Goal: Task Accomplishment & Management: Complete application form

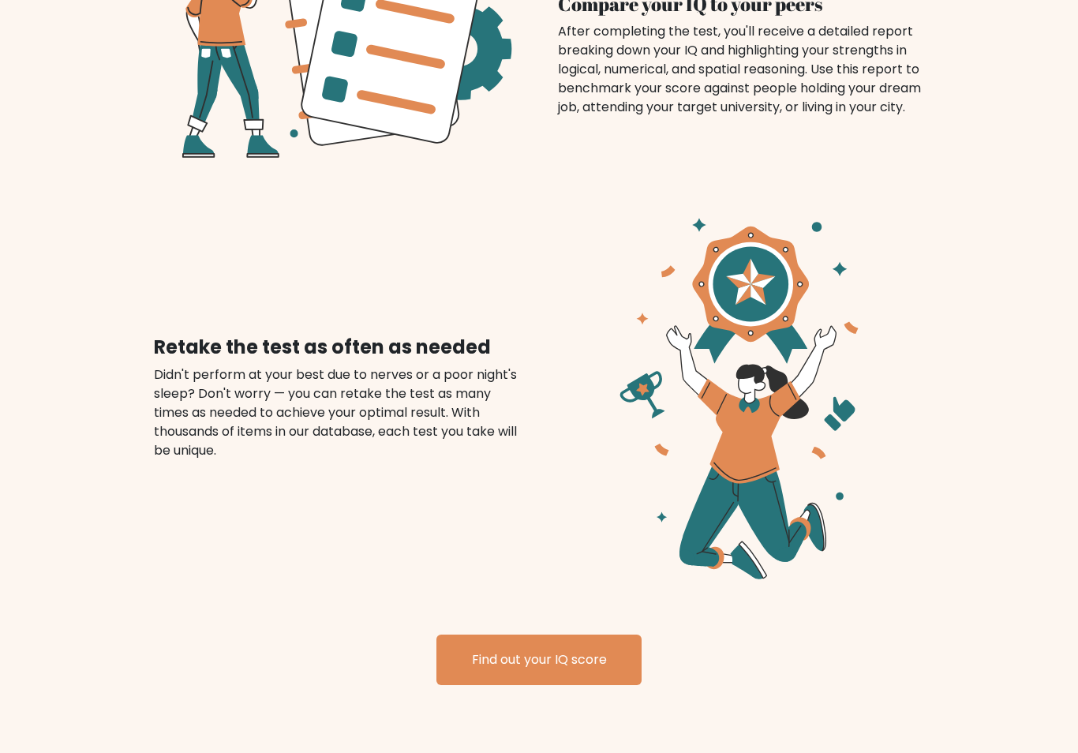
scroll to position [1648, 0]
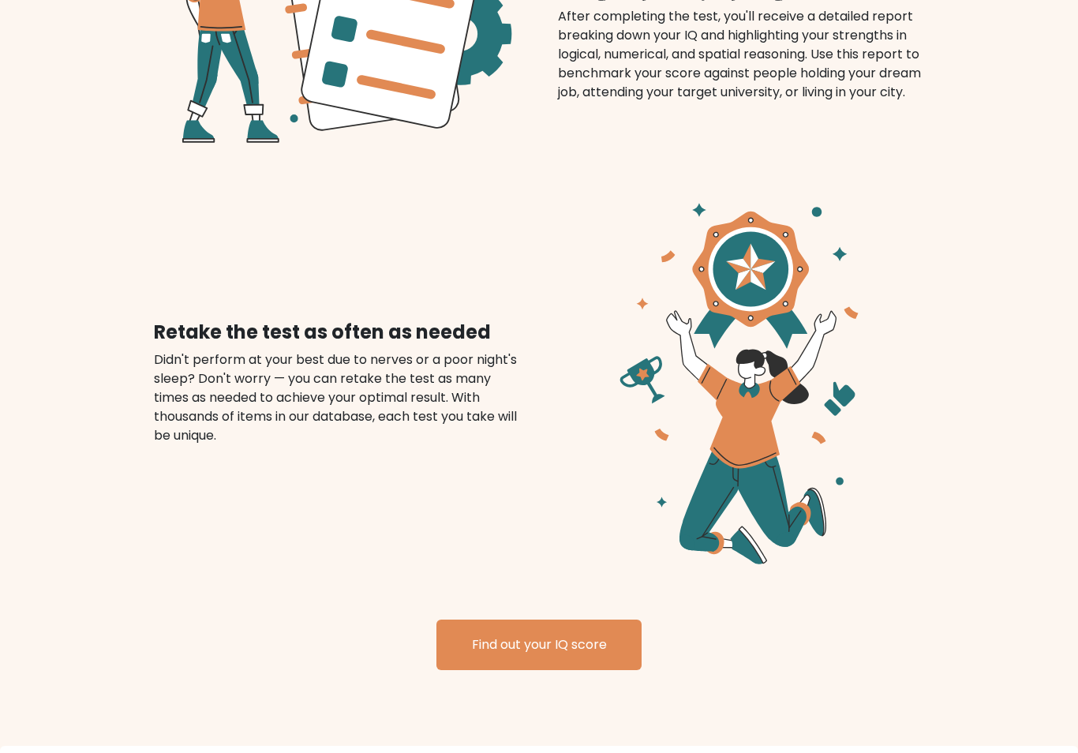
click at [497, 660] on link "Find out your IQ score" at bounding box center [538, 645] width 205 height 50
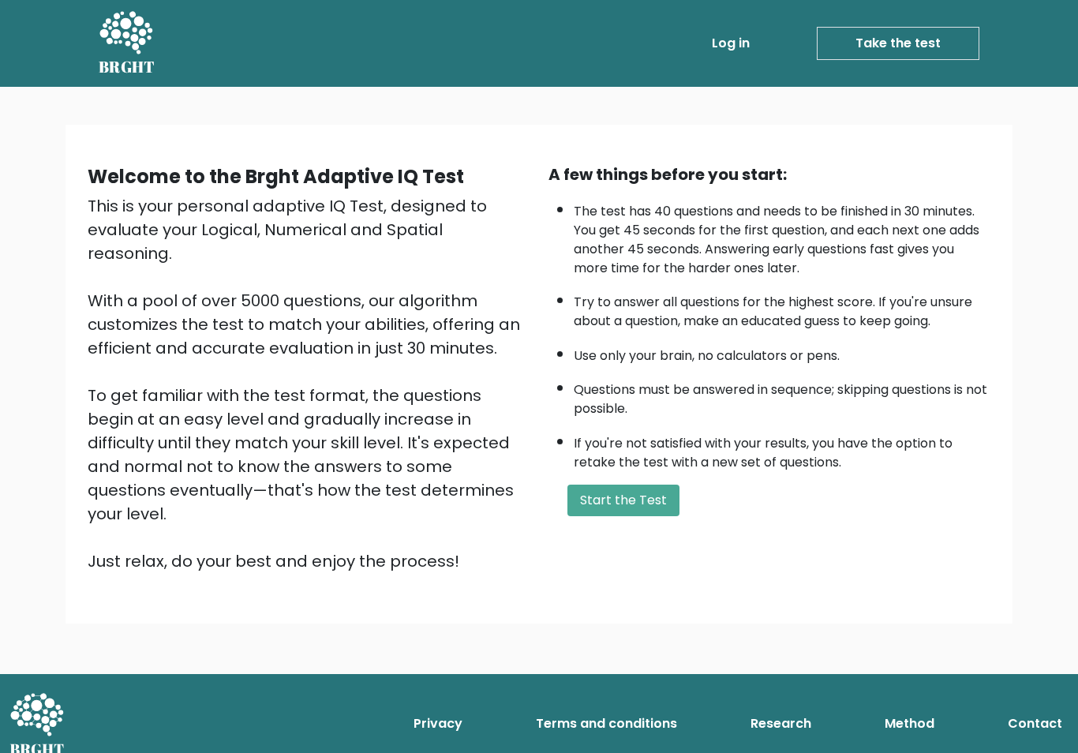
click at [615, 484] on button "Start the Test" at bounding box center [623, 500] width 112 height 32
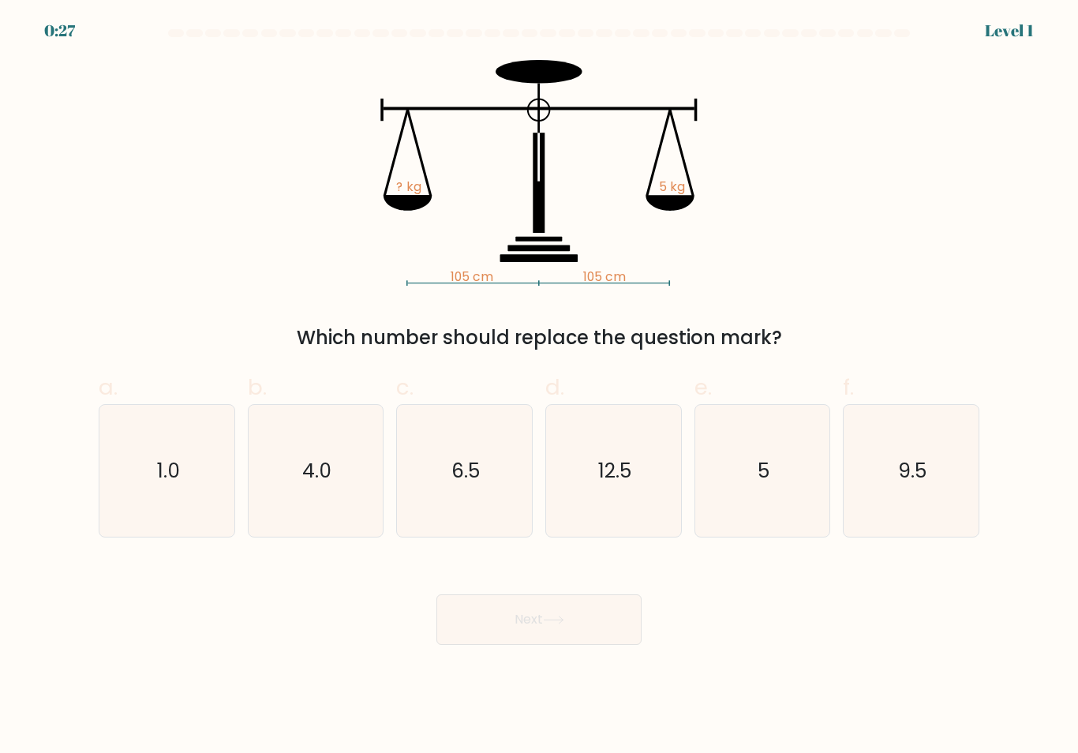
click at [775, 477] on icon "5" at bounding box center [762, 471] width 132 height 132
click at [540, 387] on input "e. 5" at bounding box center [539, 381] width 1 height 10
radio input "true"
click at [505, 645] on button "Next" at bounding box center [538, 619] width 205 height 50
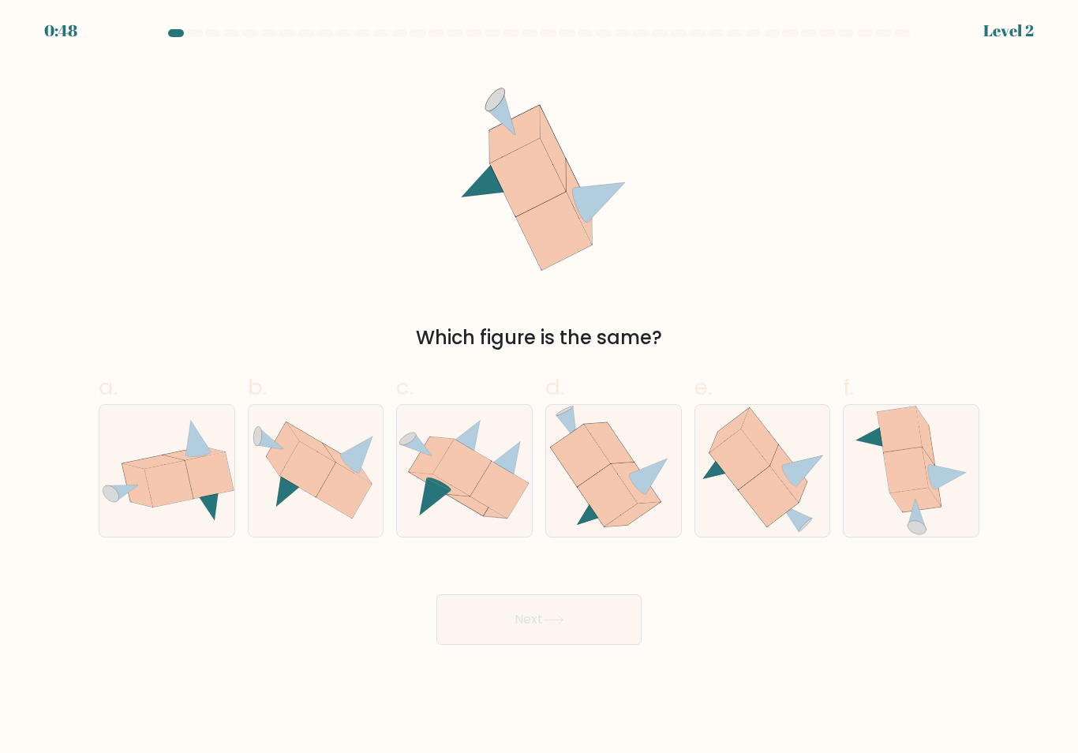
click at [308, 472] on icon at bounding box center [307, 470] width 56 height 56
click at [539, 387] on input "b." at bounding box center [539, 381] width 1 height 10
radio input "true"
click at [520, 618] on button "Next" at bounding box center [538, 619] width 205 height 50
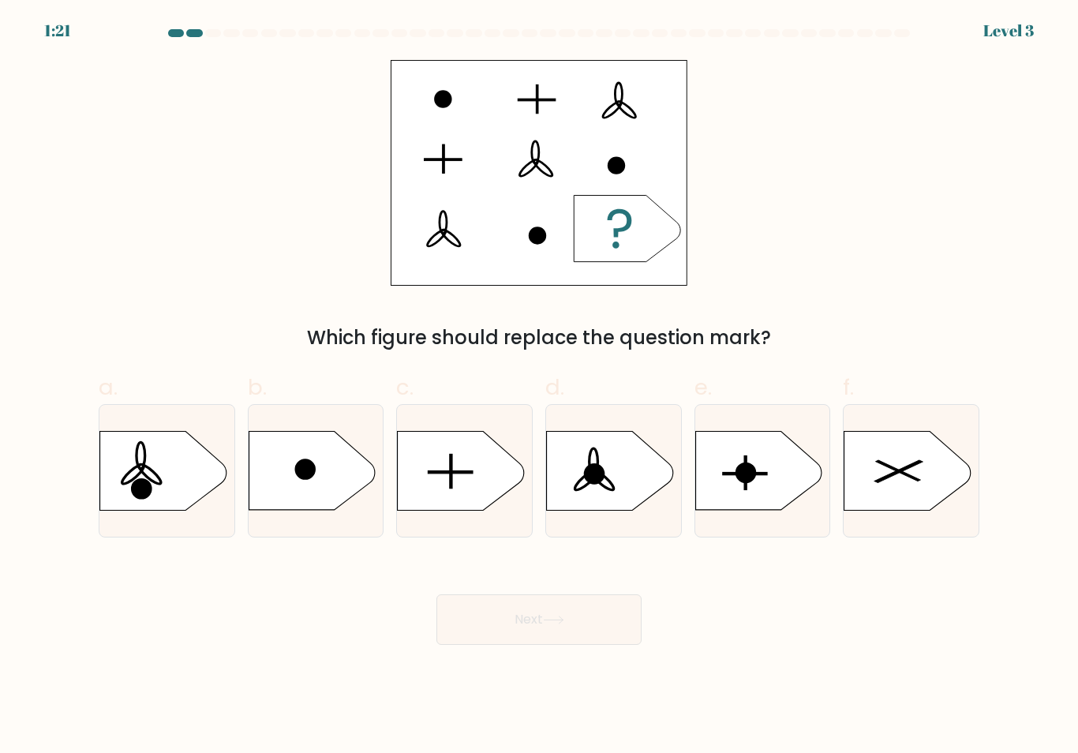
click at [429, 495] on icon at bounding box center [461, 470] width 126 height 79
click at [539, 387] on input "c." at bounding box center [539, 381] width 1 height 10
radio input "true"
click at [518, 626] on button "Next" at bounding box center [538, 619] width 205 height 50
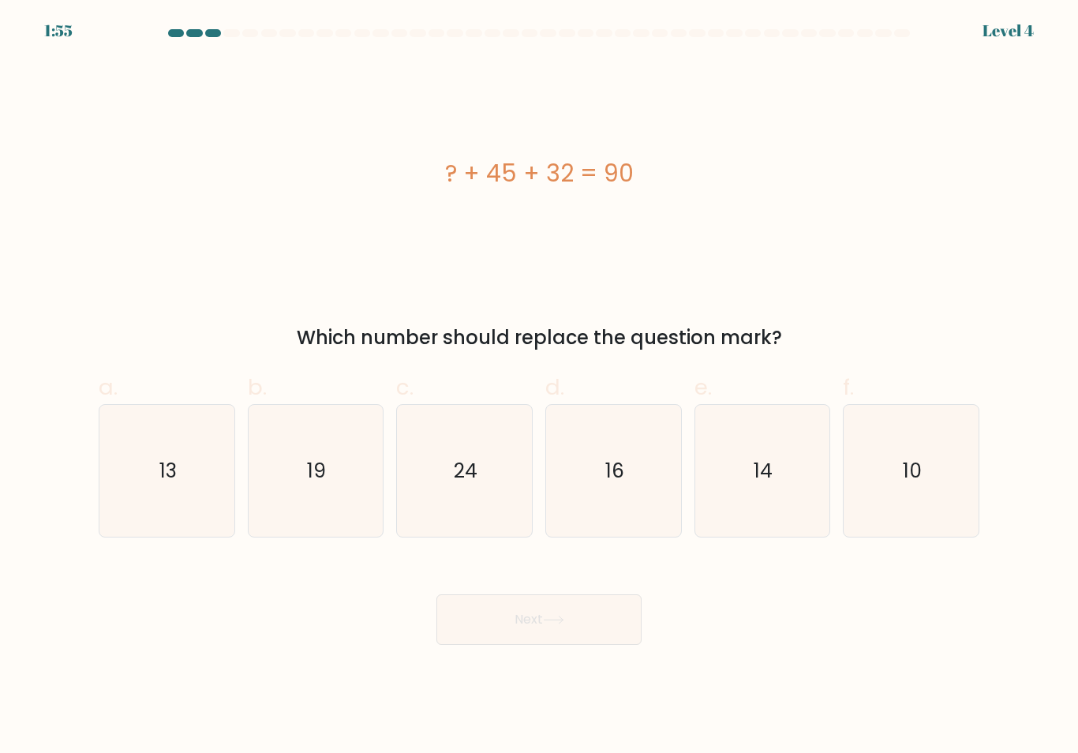
click at [152, 473] on icon "13" at bounding box center [167, 471] width 132 height 132
click at [539, 387] on input "a. 13" at bounding box center [539, 381] width 1 height 10
radio input "true"
click at [509, 626] on button "Next" at bounding box center [538, 619] width 205 height 50
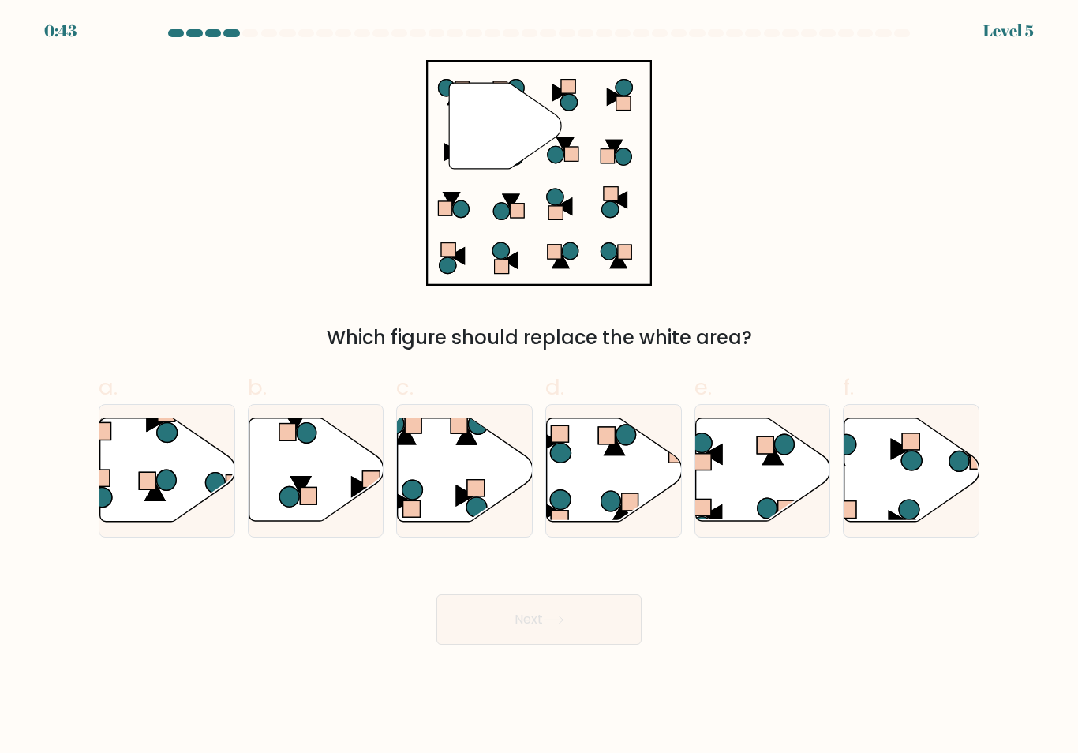
click at [424, 468] on icon at bounding box center [465, 469] width 135 height 103
click at [539, 387] on input "c." at bounding box center [539, 381] width 1 height 10
radio input "true"
click at [528, 626] on button "Next" at bounding box center [538, 619] width 205 height 50
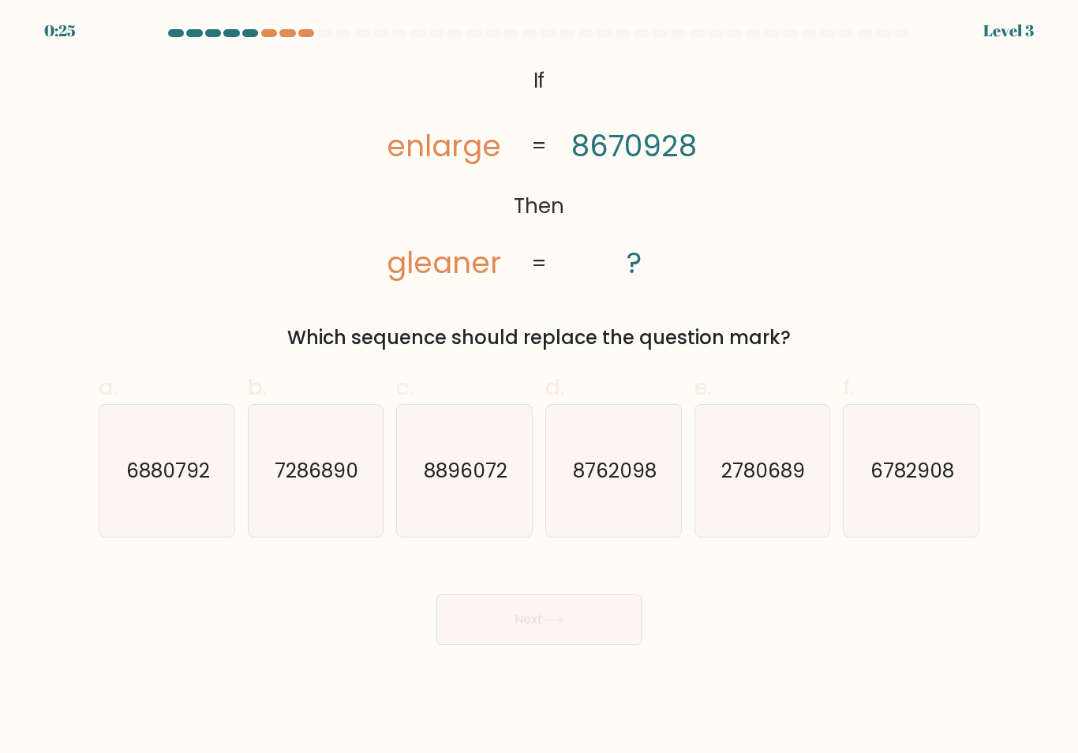
click at [783, 480] on text "2780689" at bounding box center [764, 471] width 84 height 28
click at [540, 387] on input "e. 2780689" at bounding box center [539, 381] width 1 height 10
radio input "true"
click at [563, 645] on button "Next" at bounding box center [538, 619] width 205 height 50
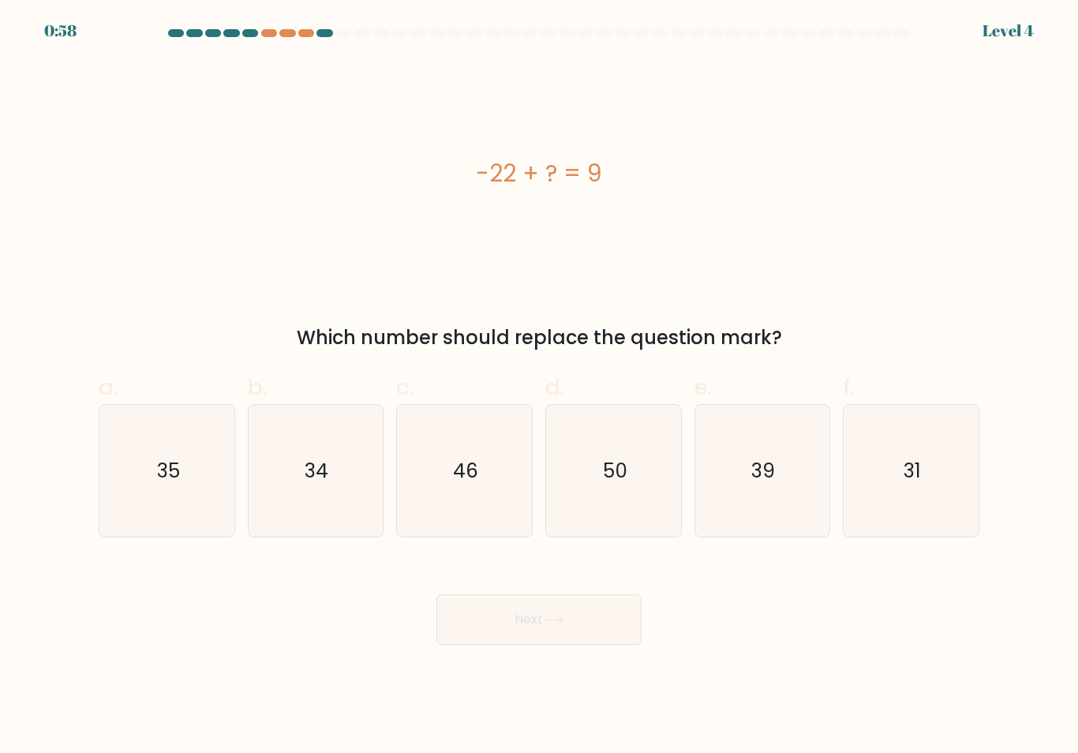
click at [922, 476] on icon "31" at bounding box center [911, 471] width 132 height 132
click at [540, 387] on input "f. 31" at bounding box center [539, 381] width 1 height 10
radio input "true"
click at [544, 631] on button "Next" at bounding box center [538, 619] width 205 height 50
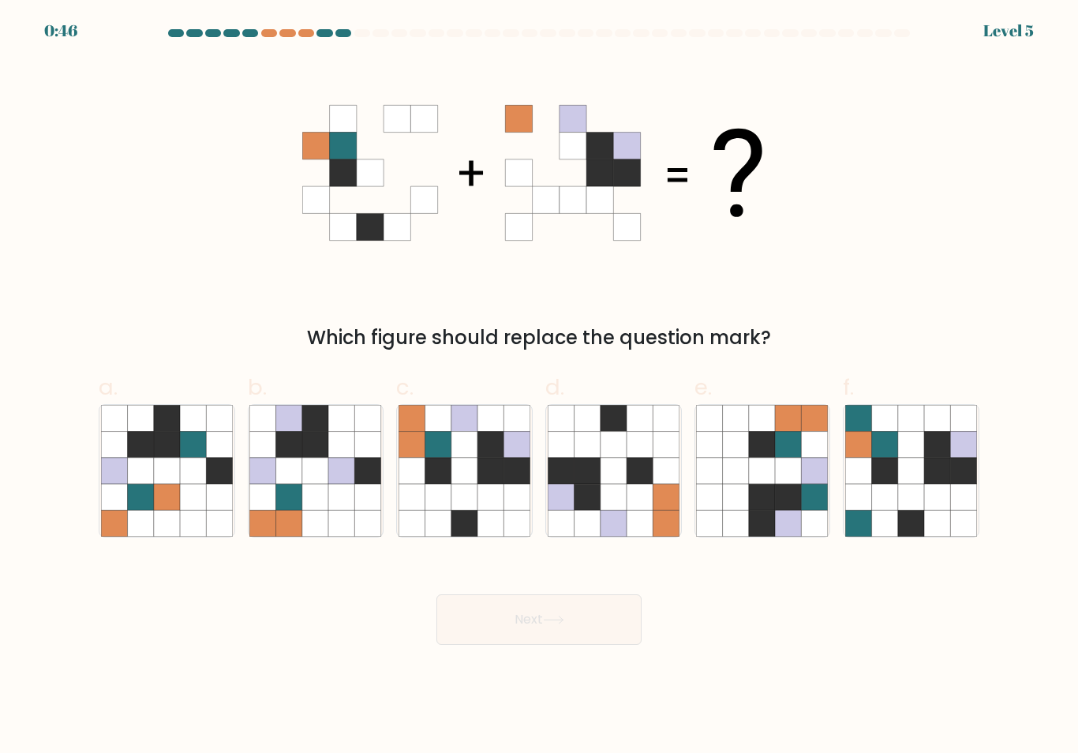
click at [444, 503] on icon at bounding box center [438, 497] width 26 height 26
click at [539, 387] on input "c." at bounding box center [539, 381] width 1 height 10
radio input "true"
click at [521, 632] on button "Next" at bounding box center [538, 619] width 205 height 50
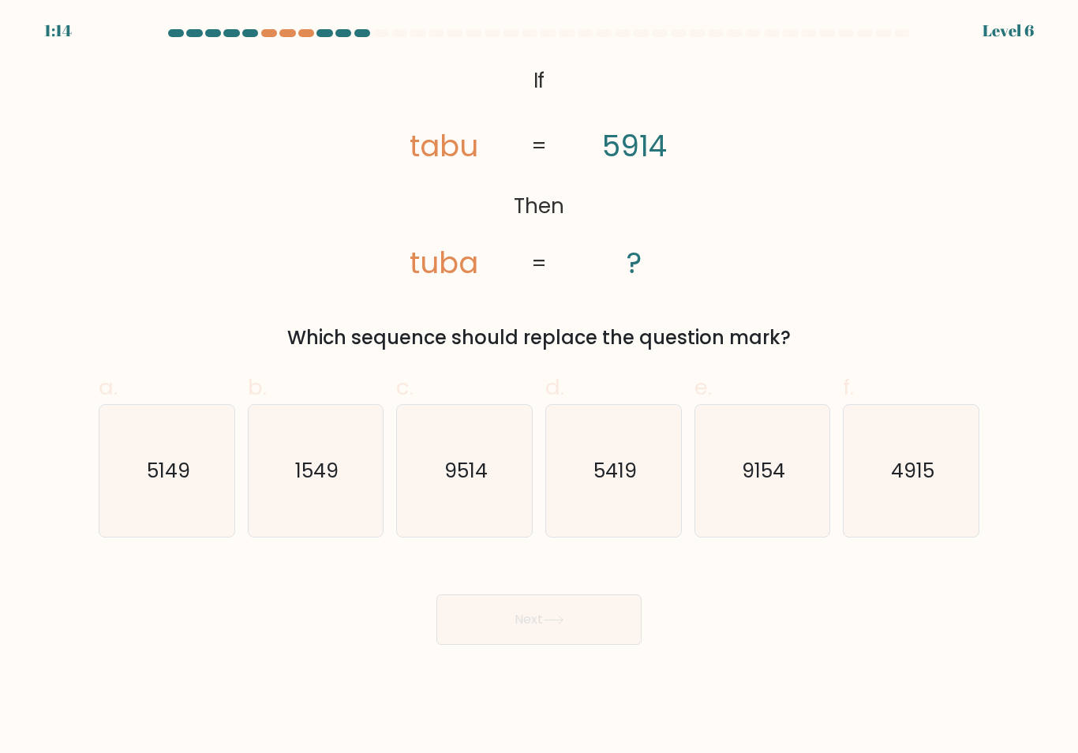
click at [631, 495] on icon "5419" at bounding box center [614, 471] width 132 height 132
click at [540, 387] on input "d. 5419" at bounding box center [539, 381] width 1 height 10
radio input "true"
click at [571, 626] on button "Next" at bounding box center [538, 619] width 205 height 50
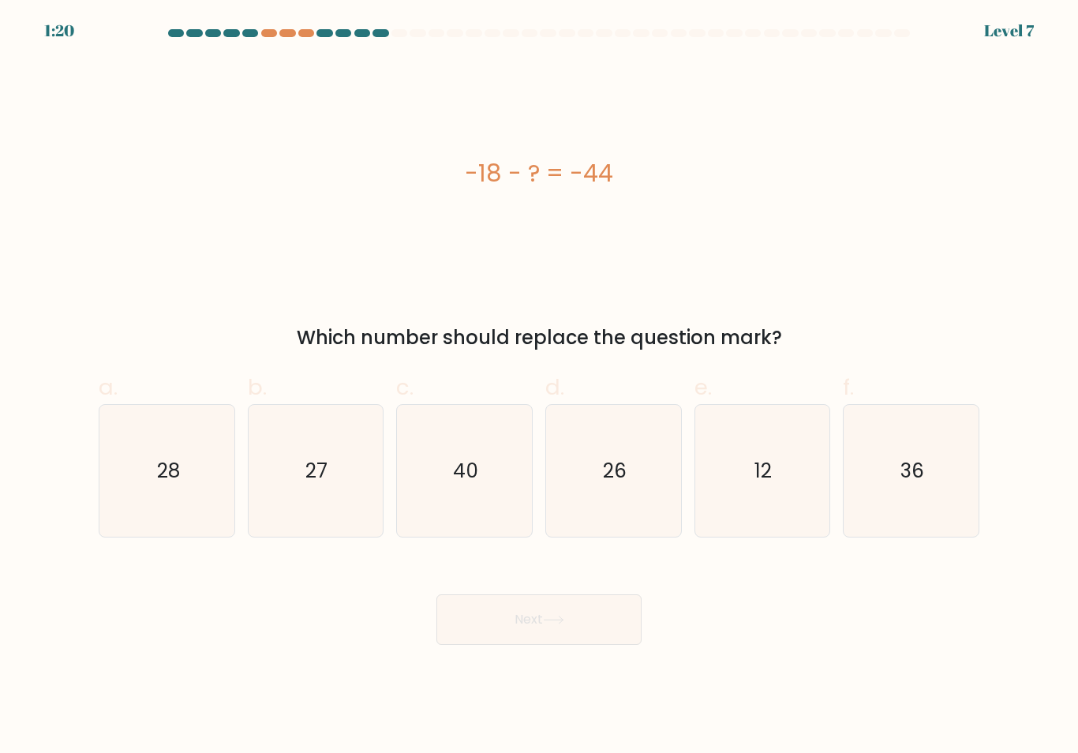
click at [634, 472] on icon "26" at bounding box center [614, 471] width 132 height 132
click at [540, 387] on input "d. 26" at bounding box center [539, 381] width 1 height 10
radio input "true"
click at [585, 621] on button "Next" at bounding box center [538, 619] width 205 height 50
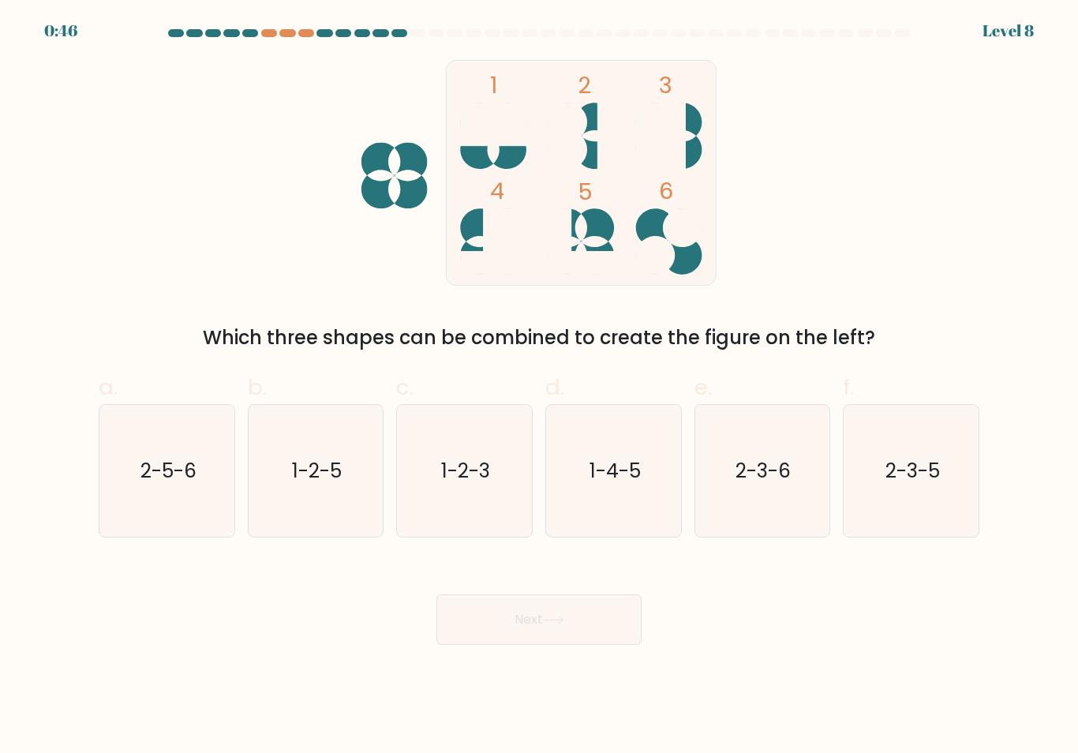
click at [496, 480] on icon "1-2-3" at bounding box center [464, 471] width 132 height 132
click at [539, 387] on input "c. 1-2-3" at bounding box center [539, 381] width 1 height 10
radio input "true"
click at [555, 624] on icon at bounding box center [553, 619] width 21 height 9
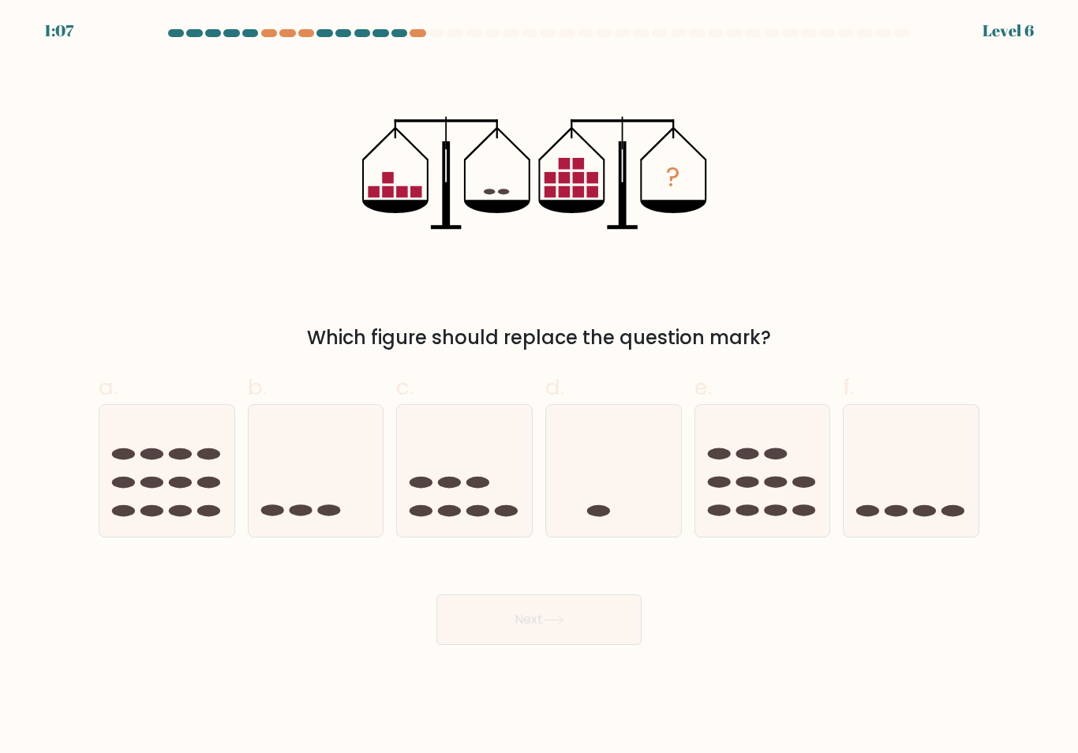
click at [914, 493] on icon at bounding box center [910, 469] width 135 height 111
click at [540, 387] on input "f." at bounding box center [539, 381] width 1 height 10
radio input "true"
click at [554, 635] on button "Next" at bounding box center [538, 619] width 205 height 50
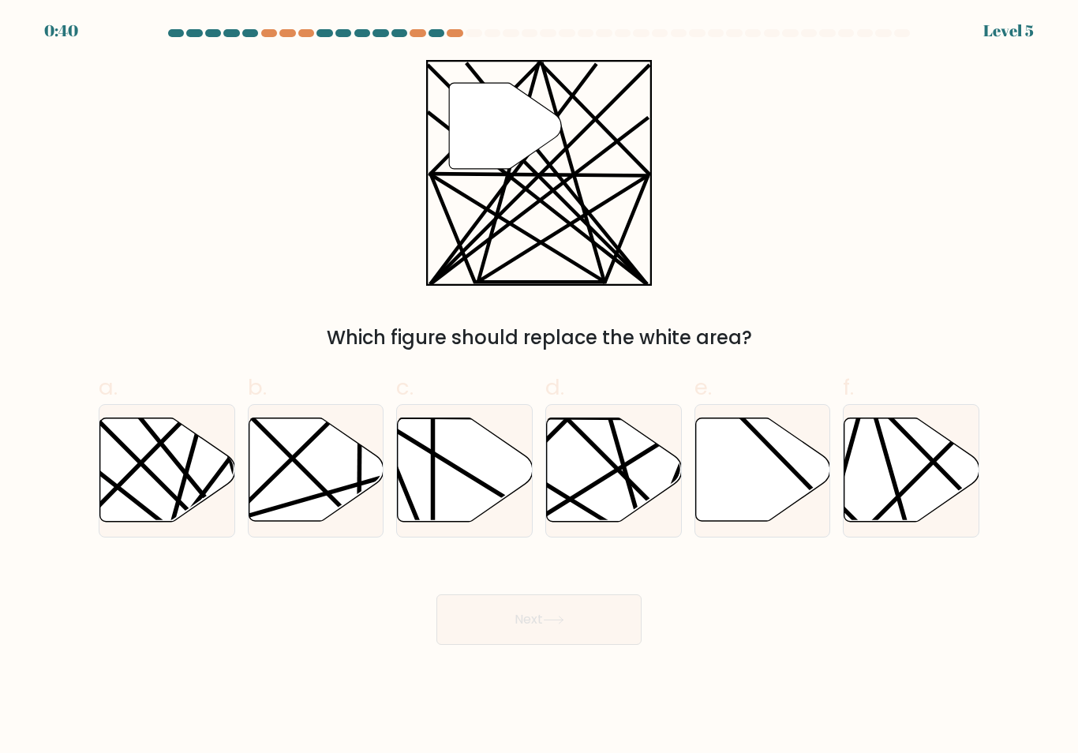
click at [506, 630] on button "Next" at bounding box center [538, 619] width 205 height 50
click at [154, 452] on icon at bounding box center [167, 469] width 135 height 103
click at [539, 387] on input "a." at bounding box center [539, 381] width 1 height 10
radio input "true"
click at [497, 645] on button "Next" at bounding box center [538, 619] width 205 height 50
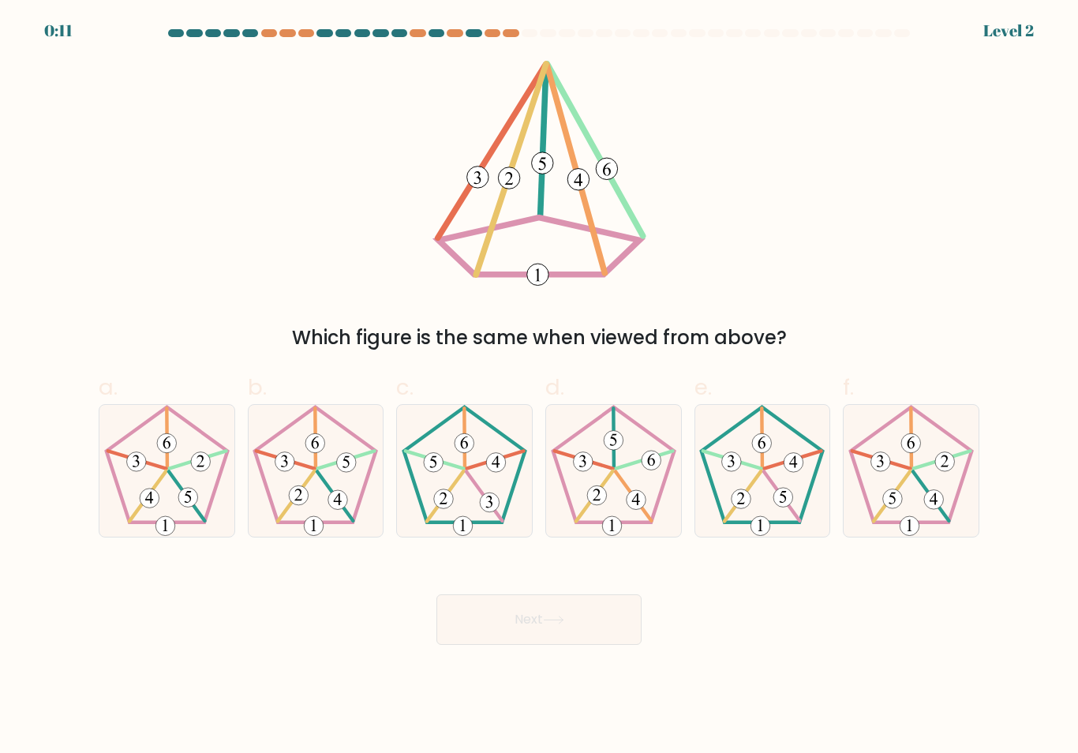
click at [596, 503] on 752 at bounding box center [597, 495] width 20 height 20
click at [540, 387] on input "d." at bounding box center [539, 381] width 1 height 10
radio input "true"
click at [519, 623] on button "Next" at bounding box center [538, 619] width 205 height 50
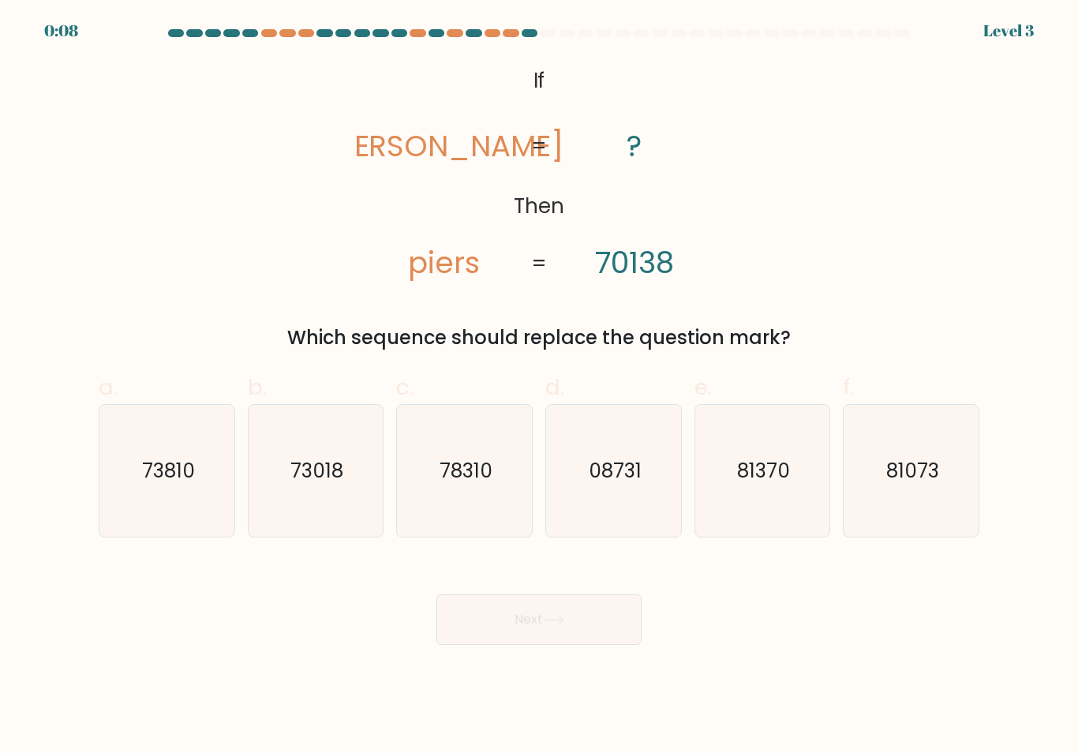
click at [639, 479] on text "08731" at bounding box center [614, 471] width 53 height 28
click at [540, 387] on input "d. 08731" at bounding box center [539, 381] width 1 height 10
radio input "true"
click at [562, 619] on button "Next" at bounding box center [538, 619] width 205 height 50
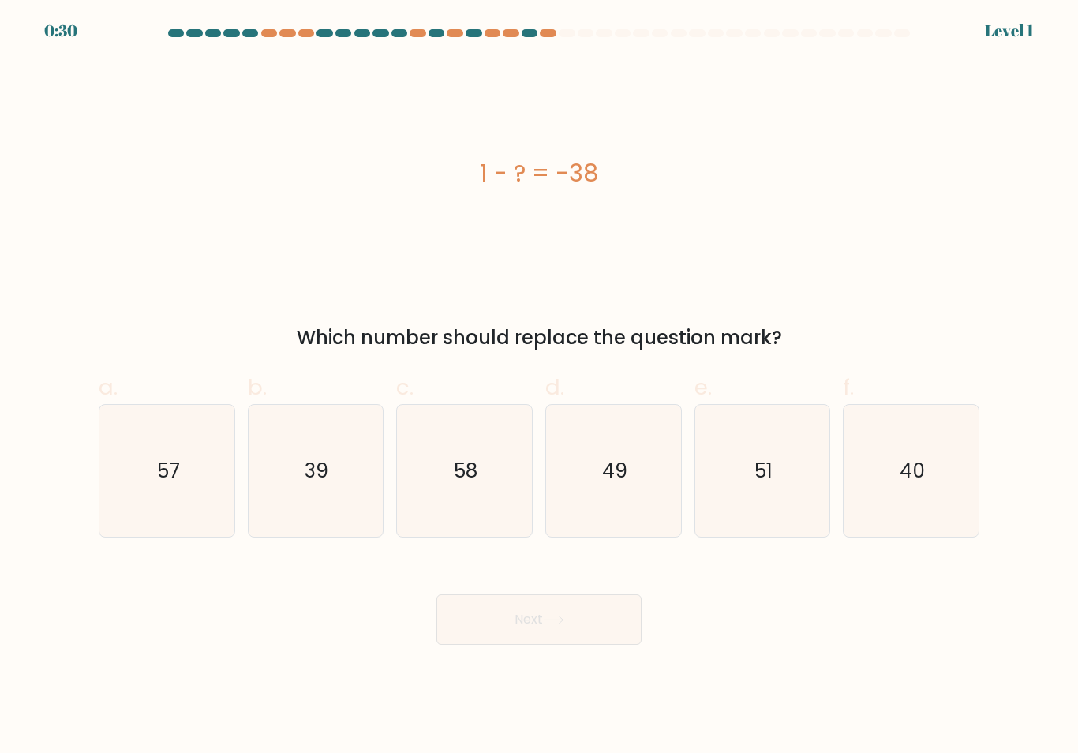
click at [343, 476] on icon "39" at bounding box center [315, 471] width 132 height 132
click at [539, 387] on input "b. 39" at bounding box center [539, 381] width 1 height 10
radio input "true"
click at [535, 637] on button "Next" at bounding box center [538, 619] width 205 height 50
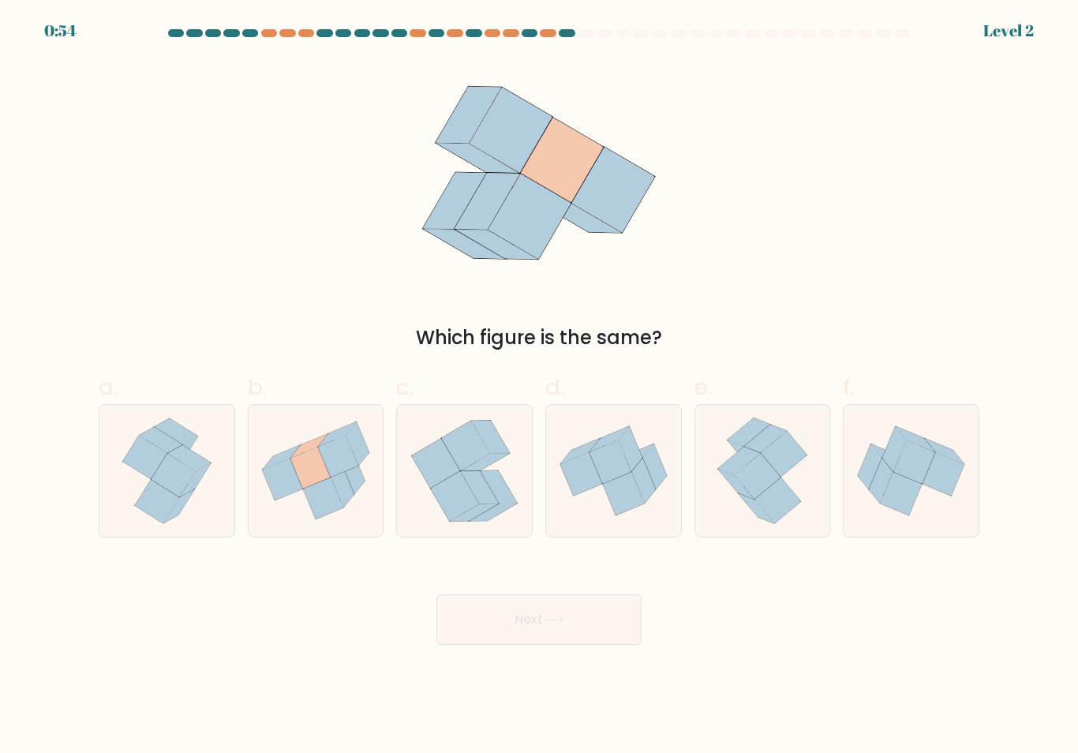
click at [295, 473] on icon at bounding box center [310, 468] width 40 height 42
click at [539, 387] on input "b." at bounding box center [539, 381] width 1 height 10
radio input "true"
click at [506, 644] on button "Next" at bounding box center [538, 619] width 205 height 50
